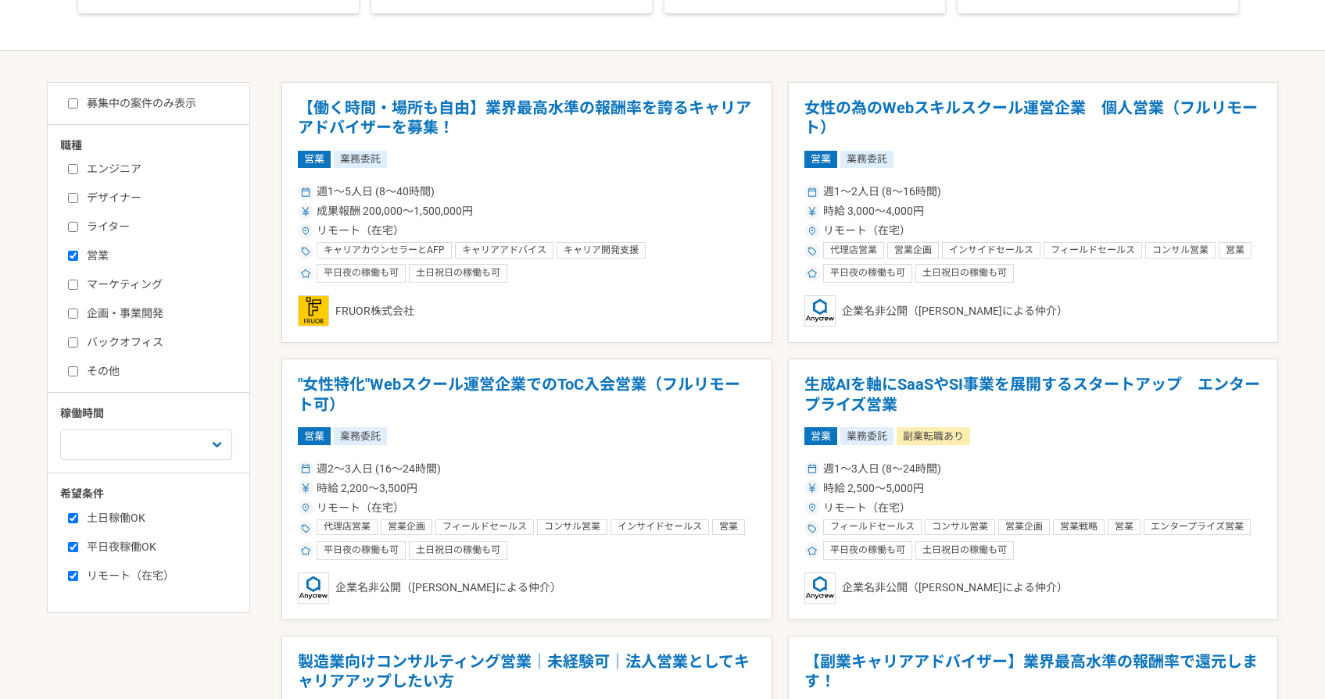
scroll to position [84, 0]
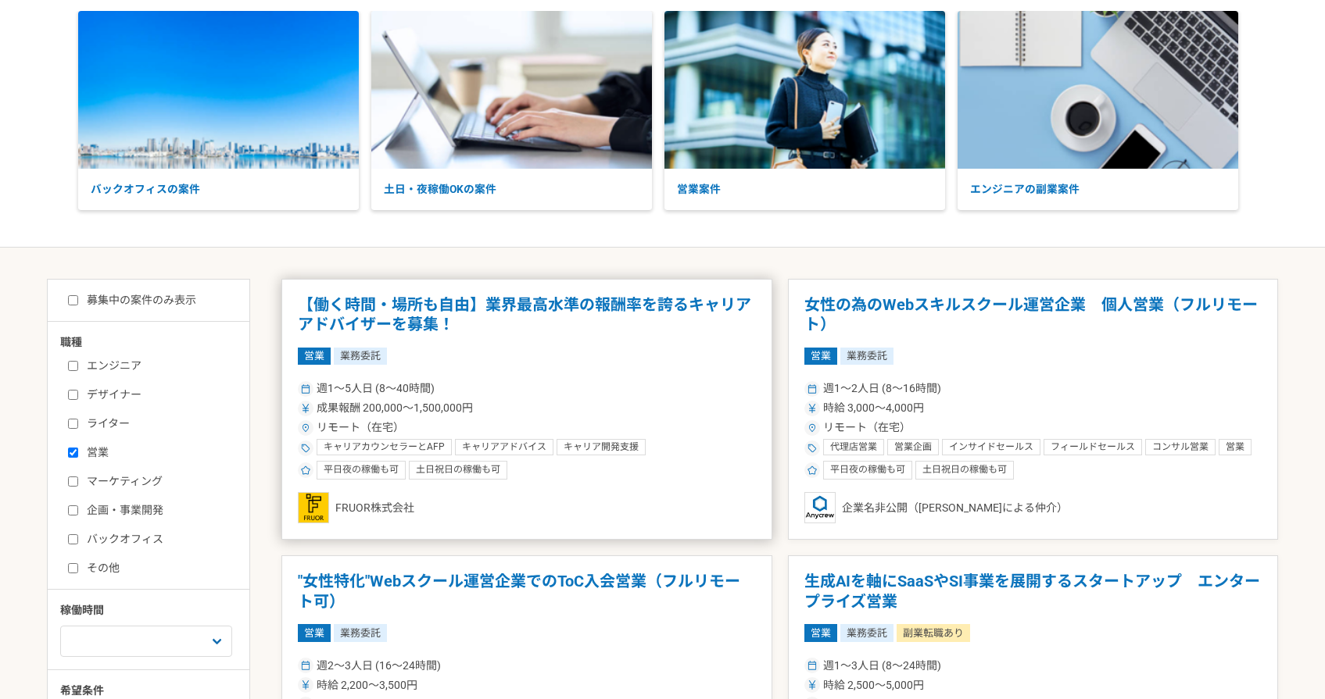
click at [428, 316] on h1 "【働く時間・場所も自由】業界最高水準の報酬率を誇るキャリアアドバイザーを募集！" at bounding box center [527, 315] width 458 height 40
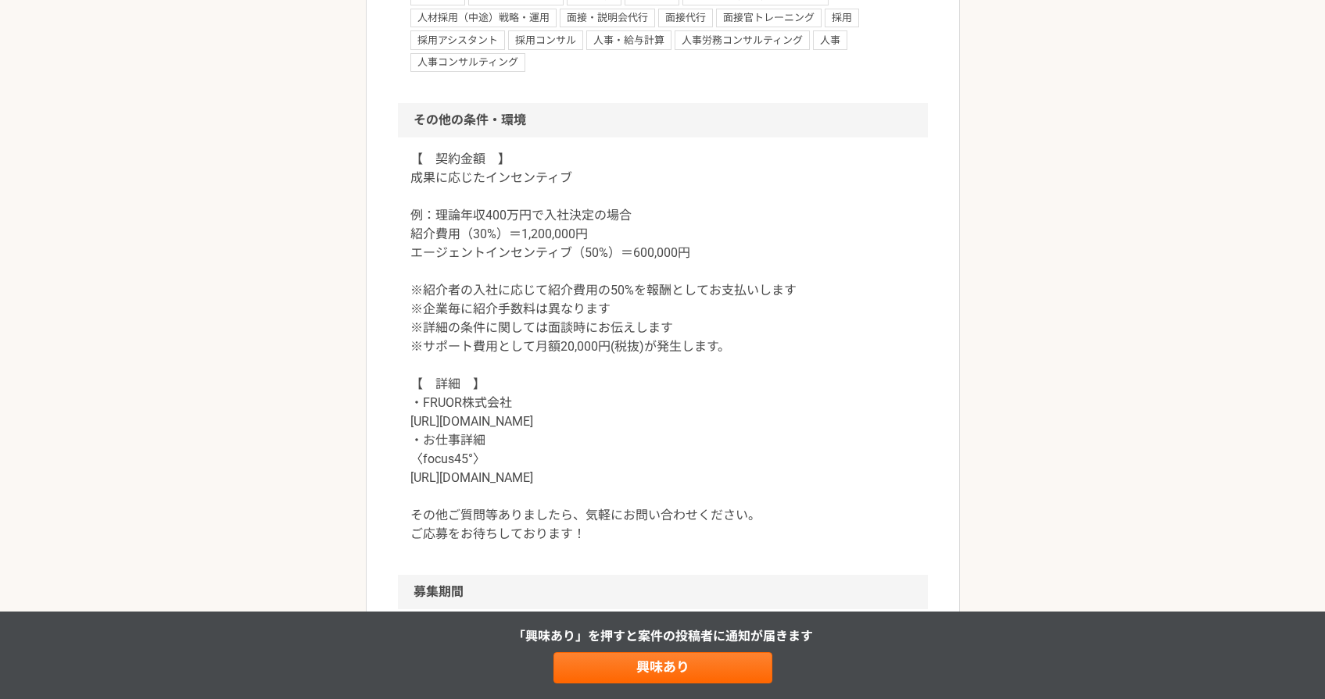
scroll to position [1872, 0]
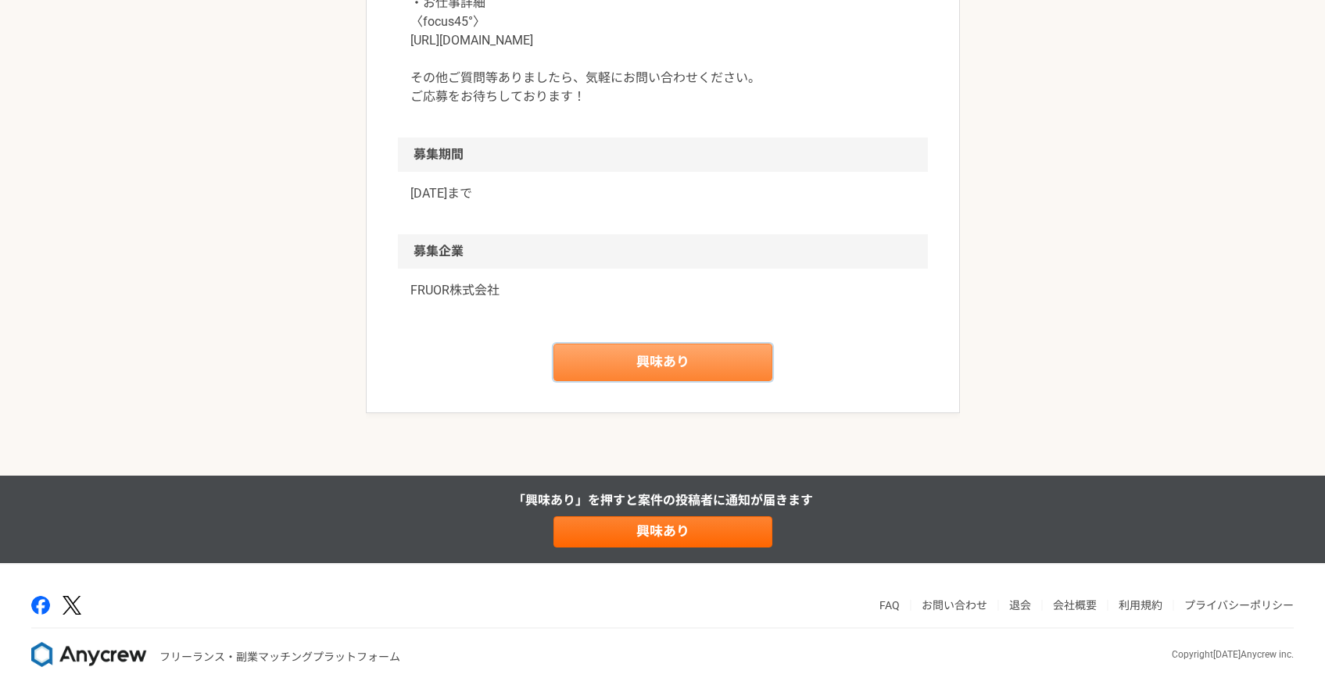
click at [655, 367] on link "興味あり" at bounding box center [662, 363] width 219 height 38
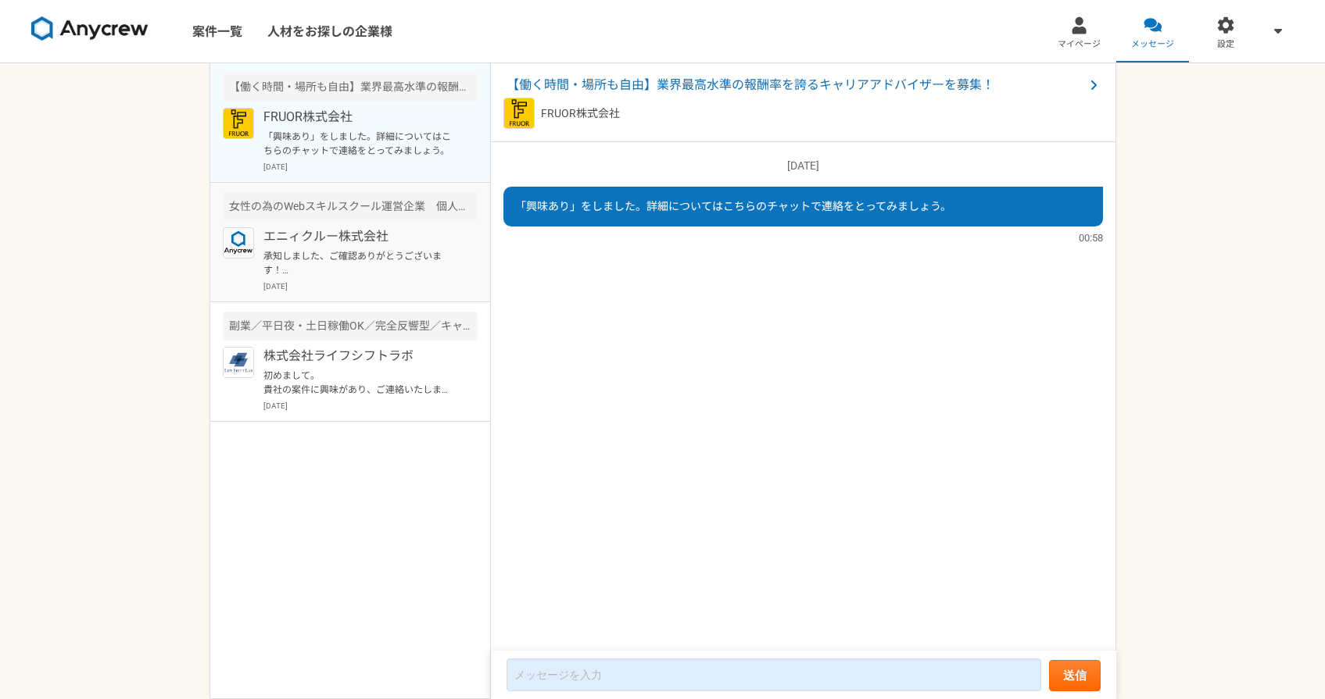
click at [376, 272] on p "承知しました、ご確認ありがとうございます！ ぜひ、また別件でご相談できればと思いますので、引き続き、宜しくお願いいたします。" at bounding box center [359, 263] width 193 height 28
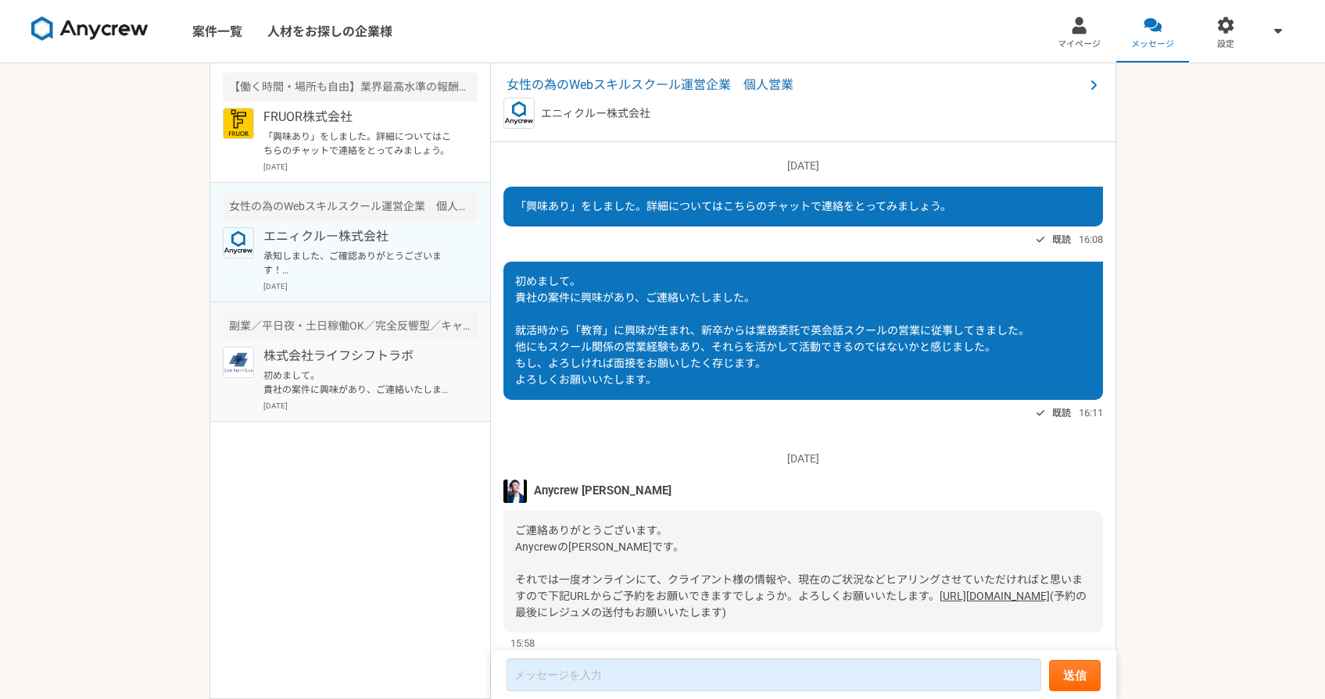
click at [409, 360] on p "株式会社ライフシフトラボ" at bounding box center [359, 356] width 193 height 19
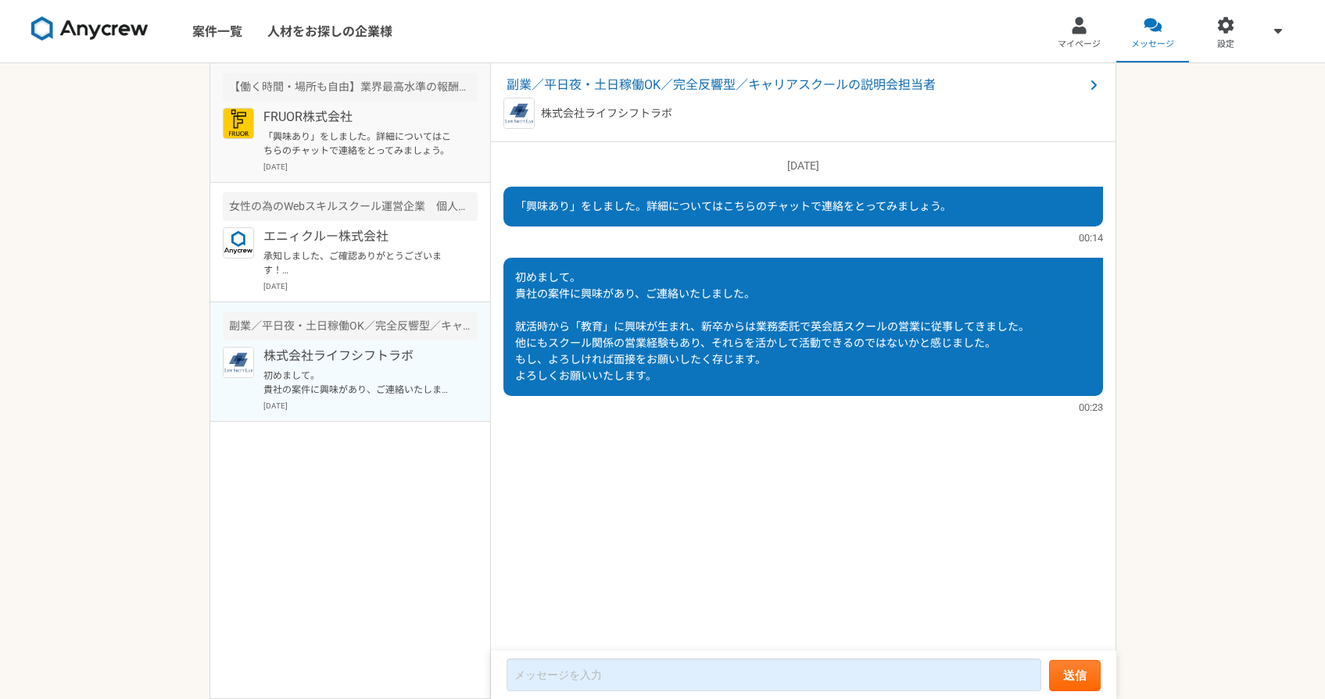
click at [440, 149] on p "「興味あり」をしました。詳細についてはこちらのチャットで連絡をとってみましょう。" at bounding box center [359, 144] width 193 height 28
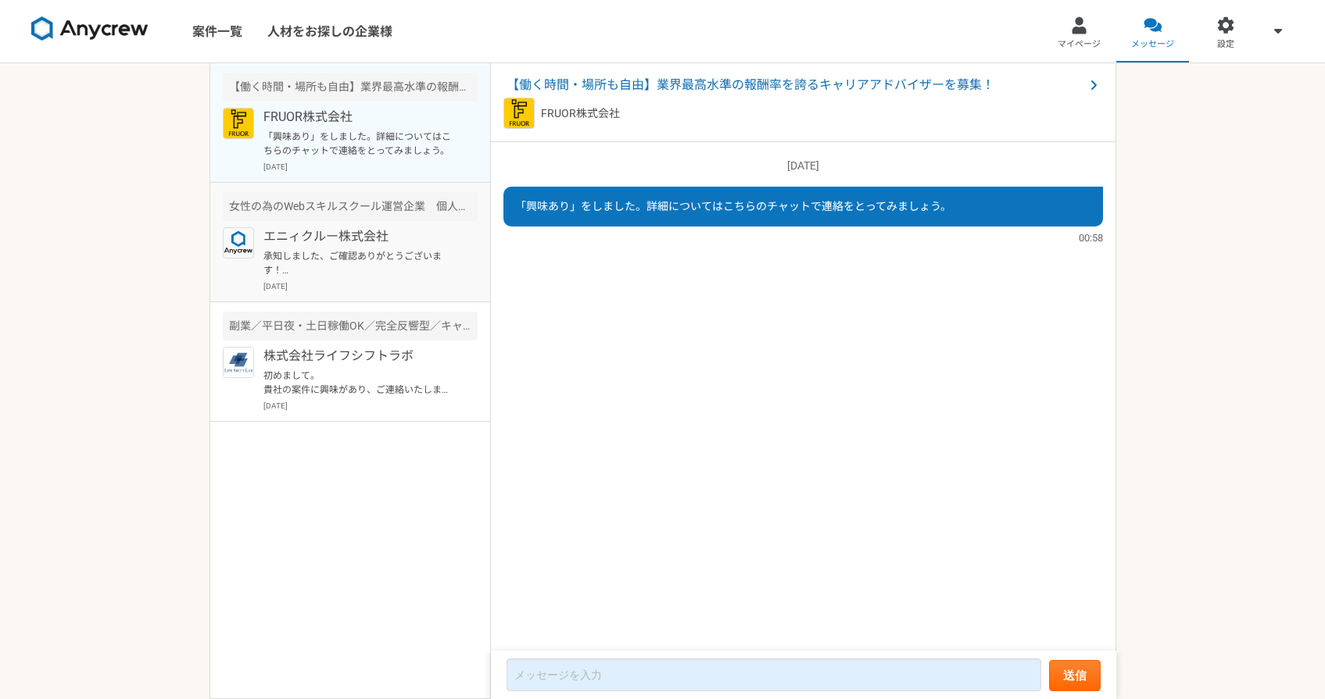
click at [454, 299] on article "女性の為のWebスキルスクール運営企業　個人営業 エニィクルー株式会社 承知しました、ご確認ありがとうございます！ ぜひ、また別件でご相談できればと思いますの…" at bounding box center [350, 243] width 280 height 120
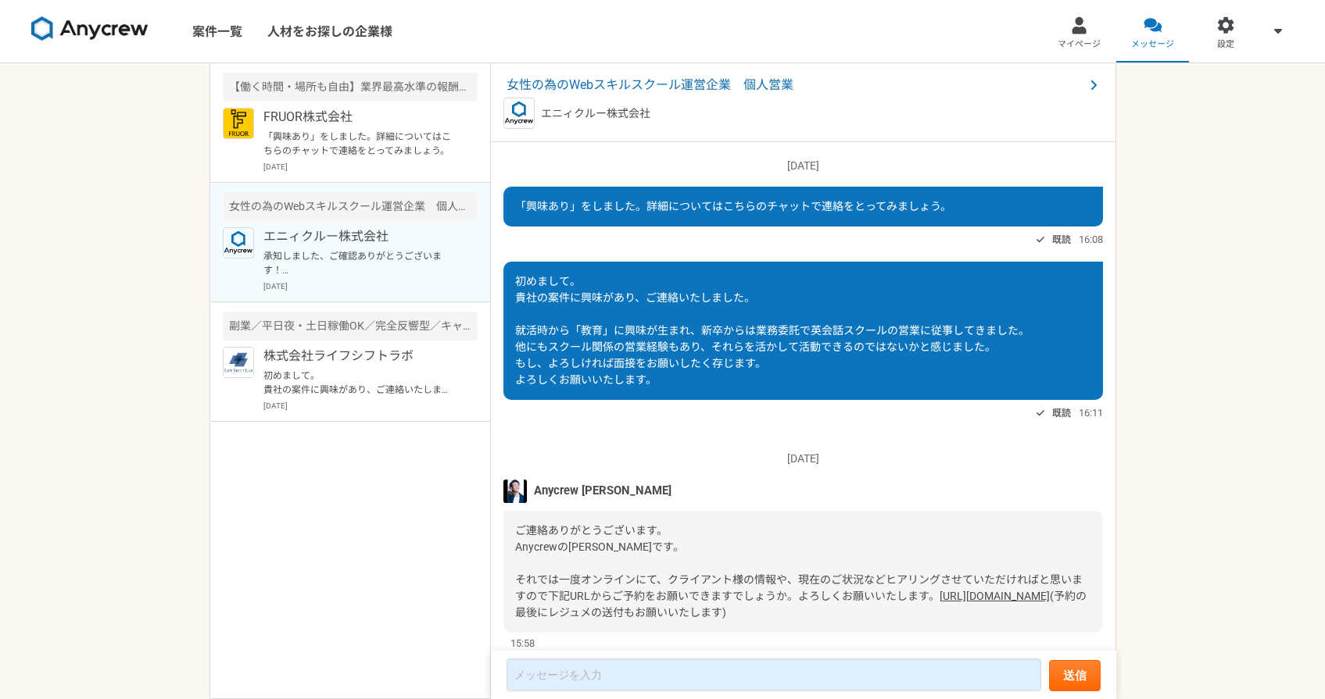
scroll to position [595, 0]
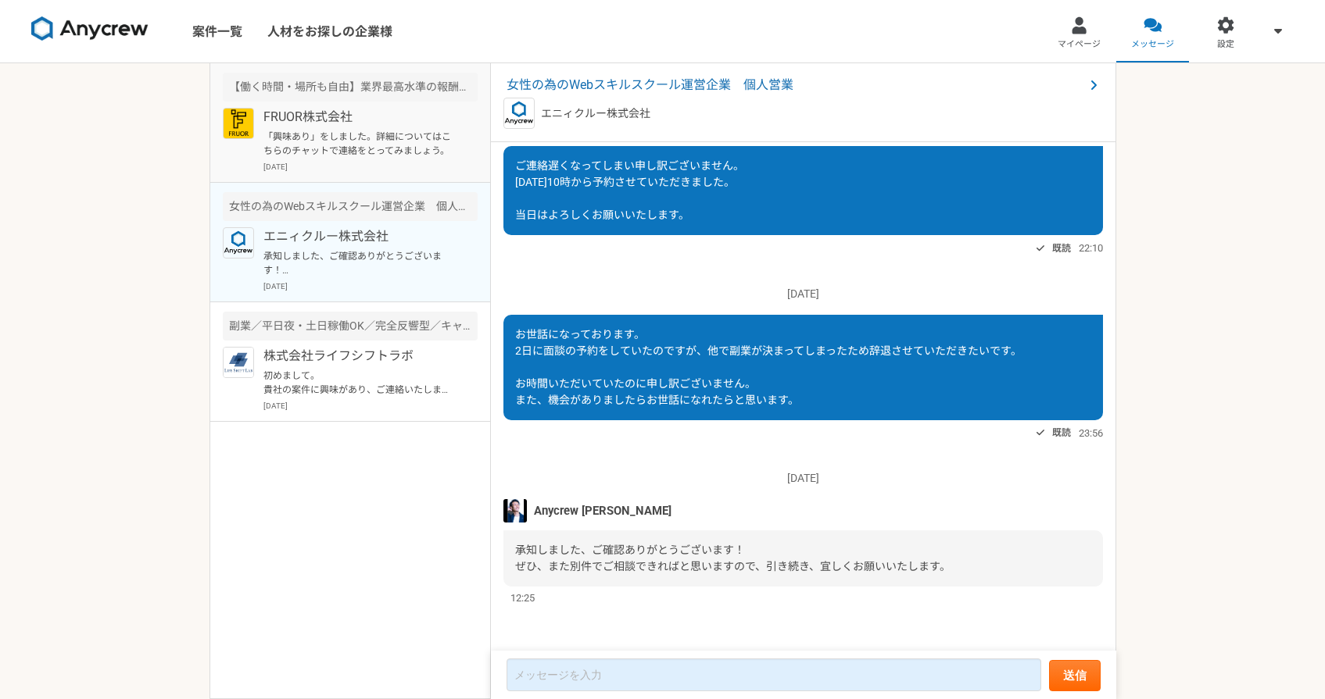
click at [415, 169] on p "2025年8月11日" at bounding box center [370, 167] width 214 height 12
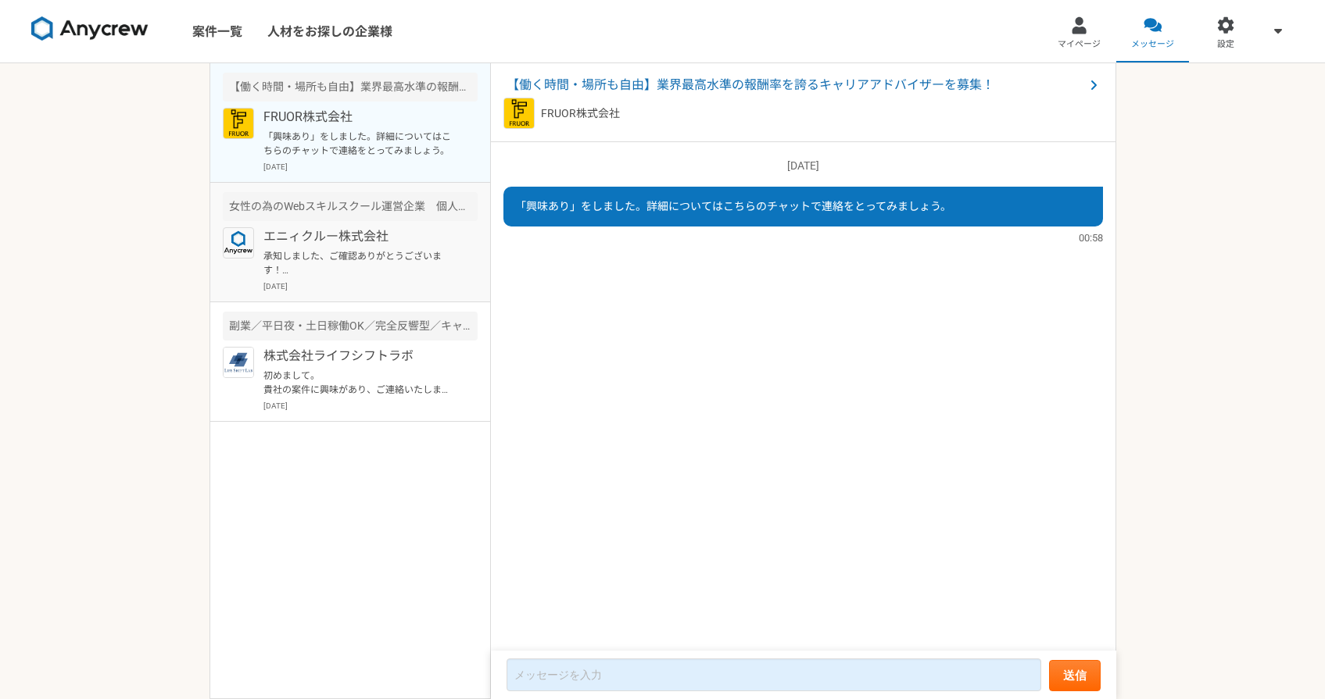
click at [420, 257] on p "承知しました、ご確認ありがとうございます！ ぜひ、また別件でご相談できればと思いますので、引き続き、宜しくお願いいたします。" at bounding box center [359, 263] width 193 height 28
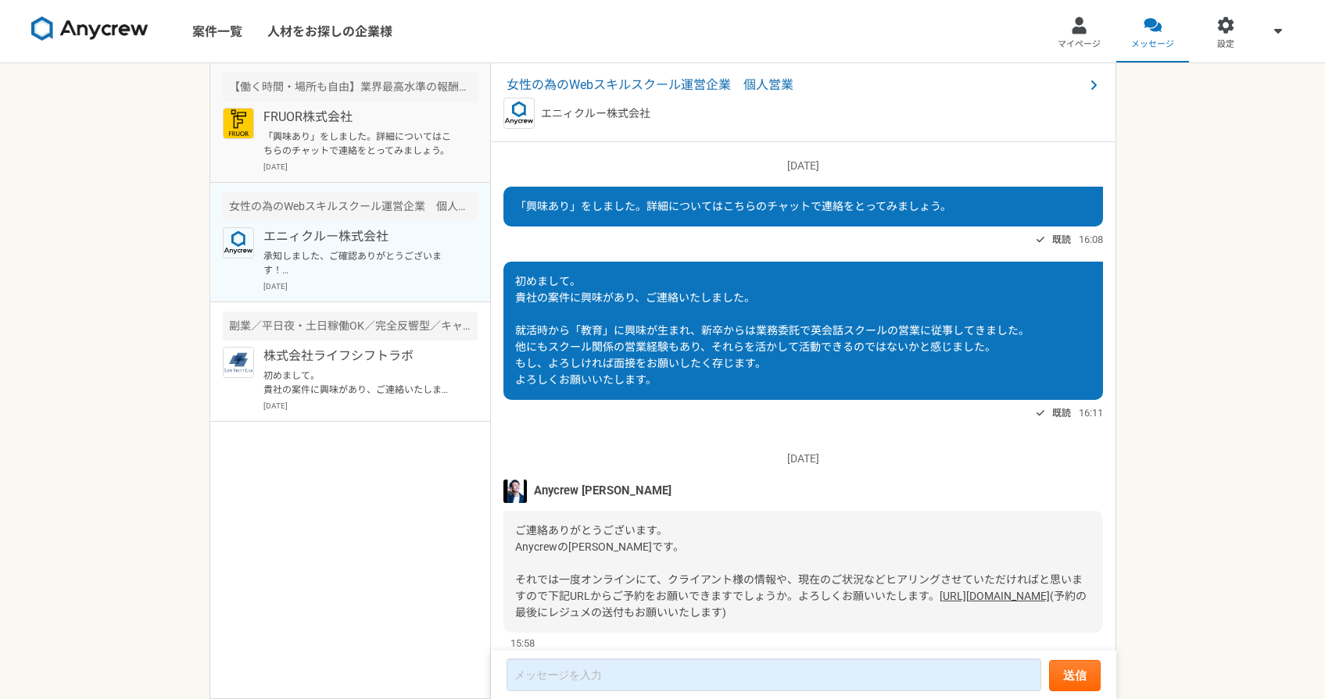
click at [387, 173] on article "【働く時間・場所も自由】業界最高水準の報酬率を誇るキャリアアドバイザーを募集！ FRUOR株式会社 「興味あり」をしました。詳細についてはこちらのチャットで連…" at bounding box center [350, 123] width 280 height 120
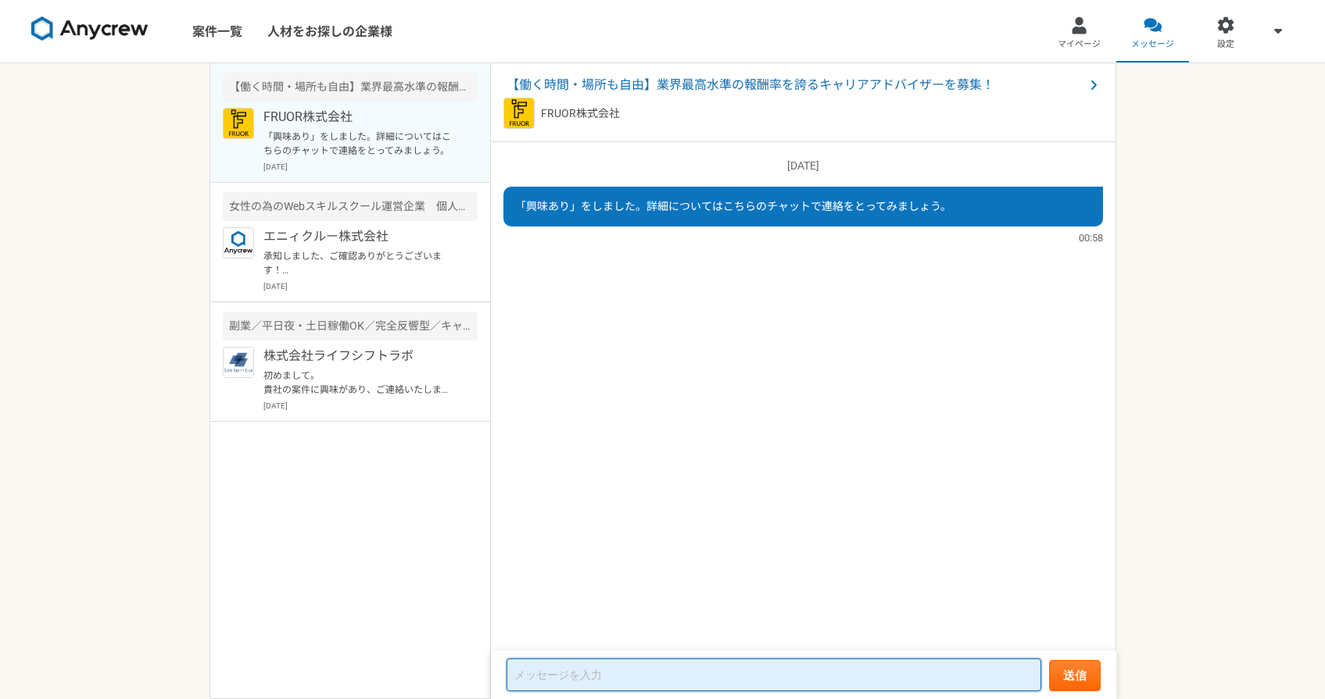
click at [635, 671] on textarea at bounding box center [773, 675] width 535 height 33
type textarea "よろしくお願いいたします。"
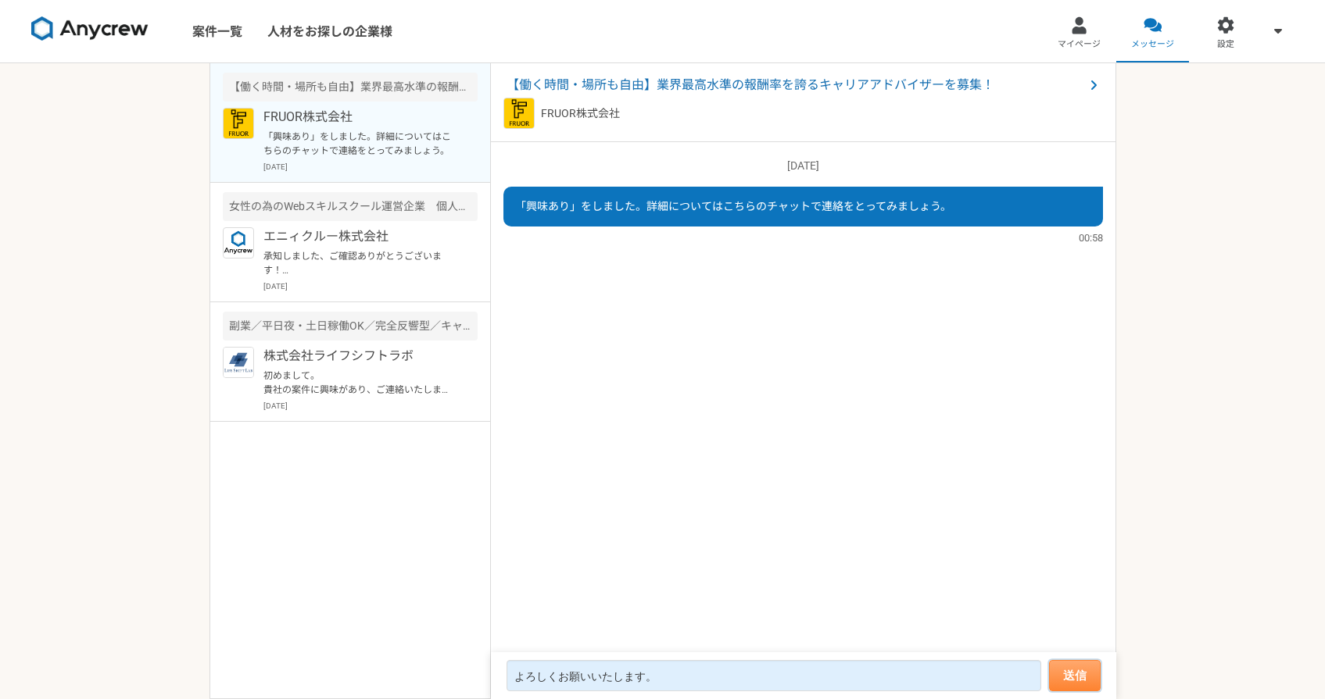
click at [1068, 675] on button "送信" at bounding box center [1075, 675] width 52 height 31
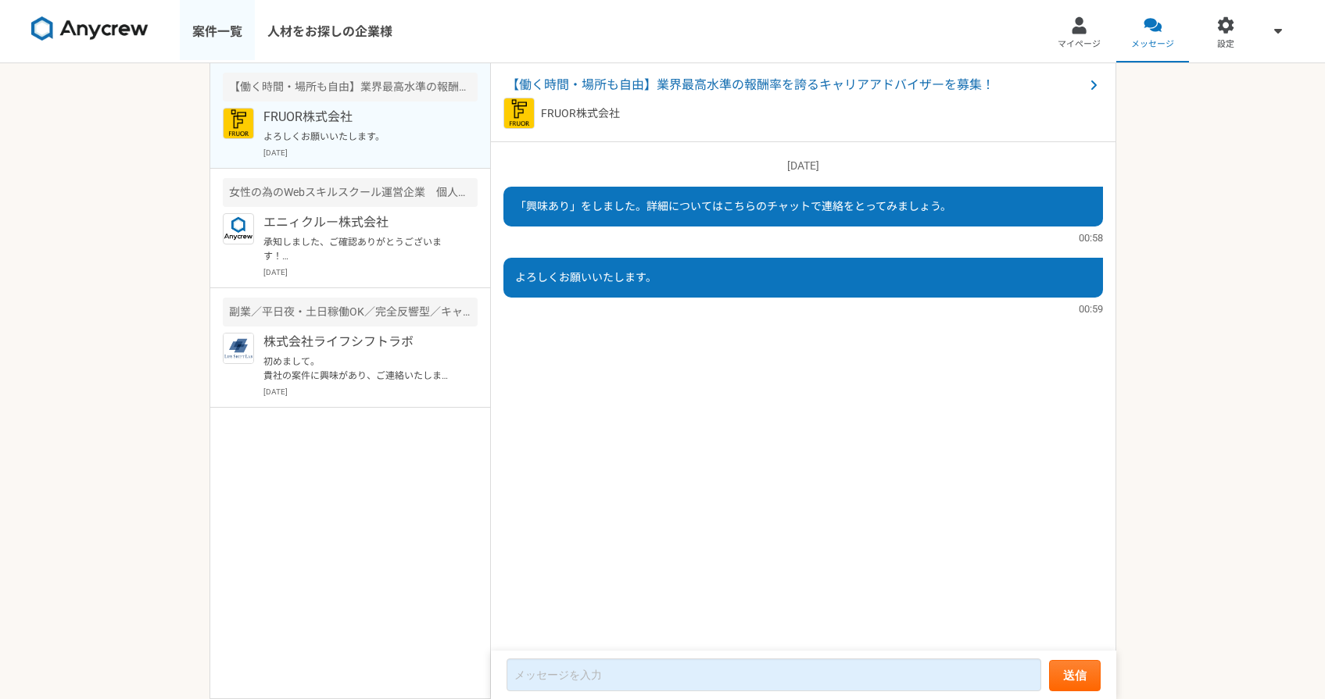
click at [229, 28] on link "案件一覧" at bounding box center [217, 31] width 75 height 63
